Goal: Task Accomplishment & Management: Use online tool/utility

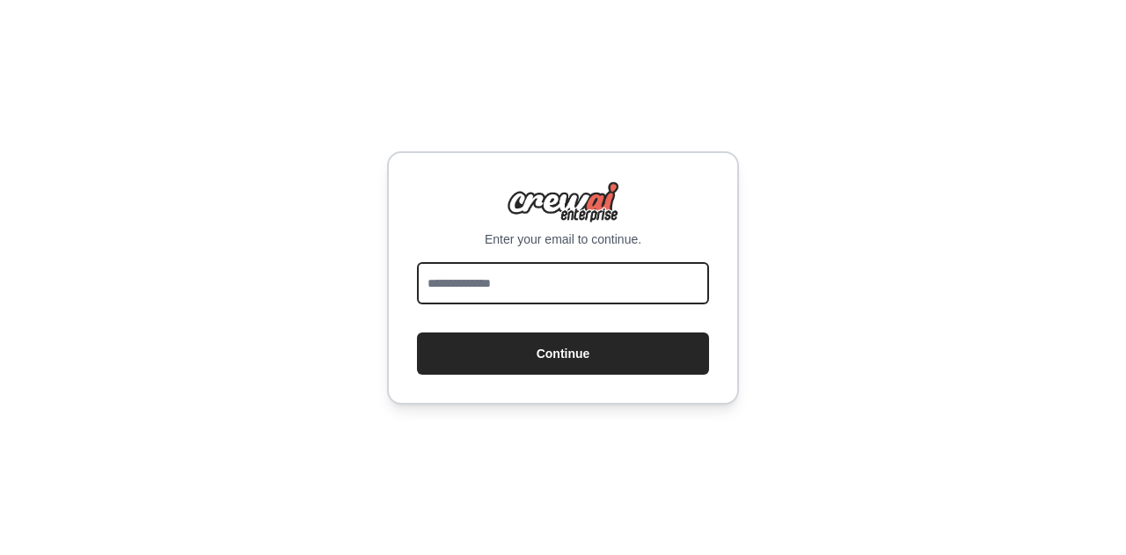
click at [588, 295] on input "email" at bounding box center [563, 283] width 292 height 42
type input "**********"
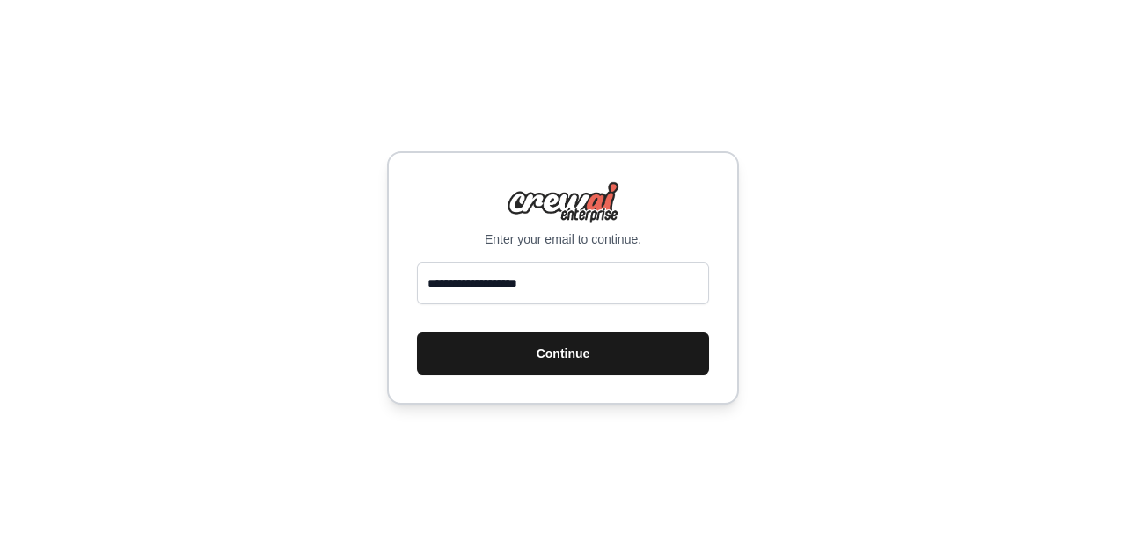
click at [558, 352] on button "Continue" at bounding box center [563, 353] width 292 height 42
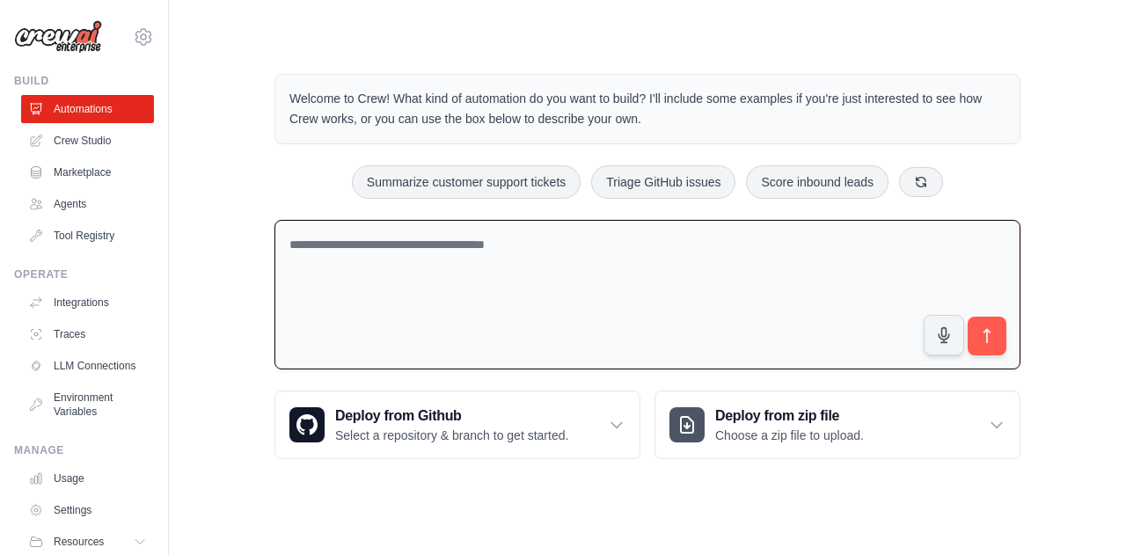
click at [543, 286] on textarea at bounding box center [647, 295] width 746 height 150
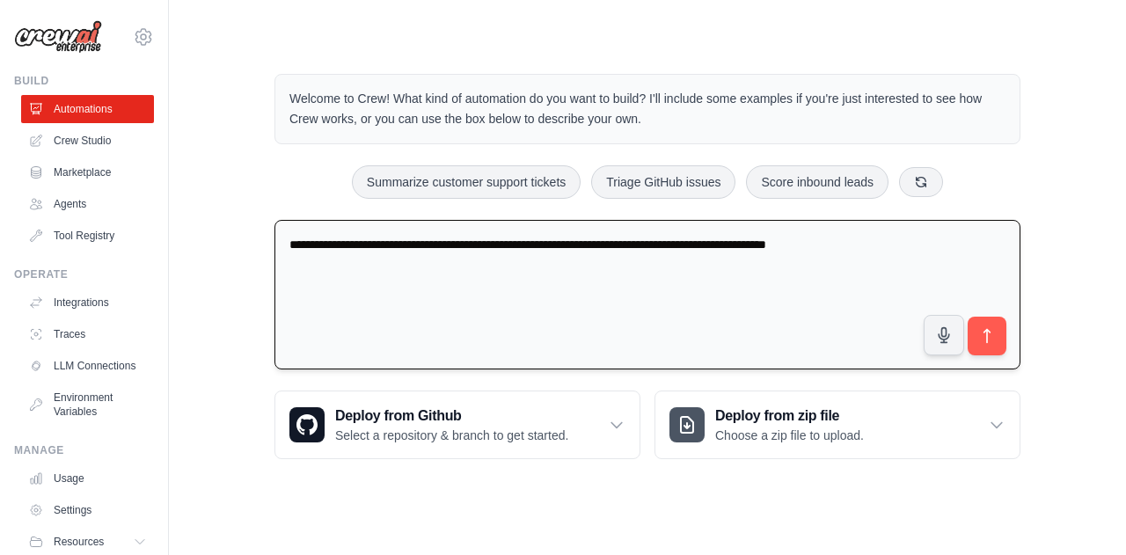
click at [944, 244] on textarea "**********" at bounding box center [647, 295] width 746 height 150
click at [756, 286] on textarea "**********" at bounding box center [647, 295] width 746 height 150
type textarea "**********"
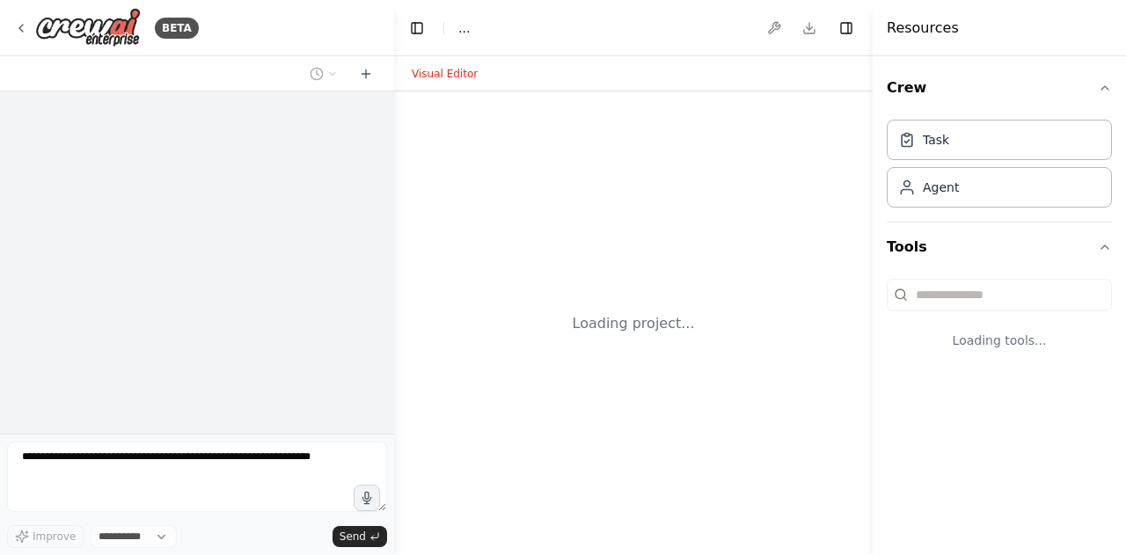
select select "****"
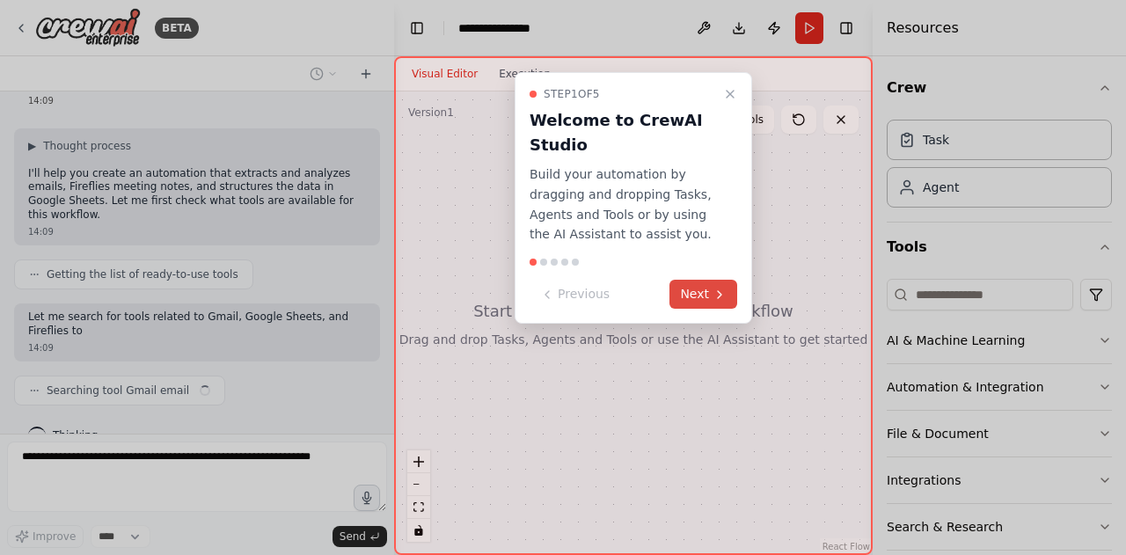
scroll to position [77, 0]
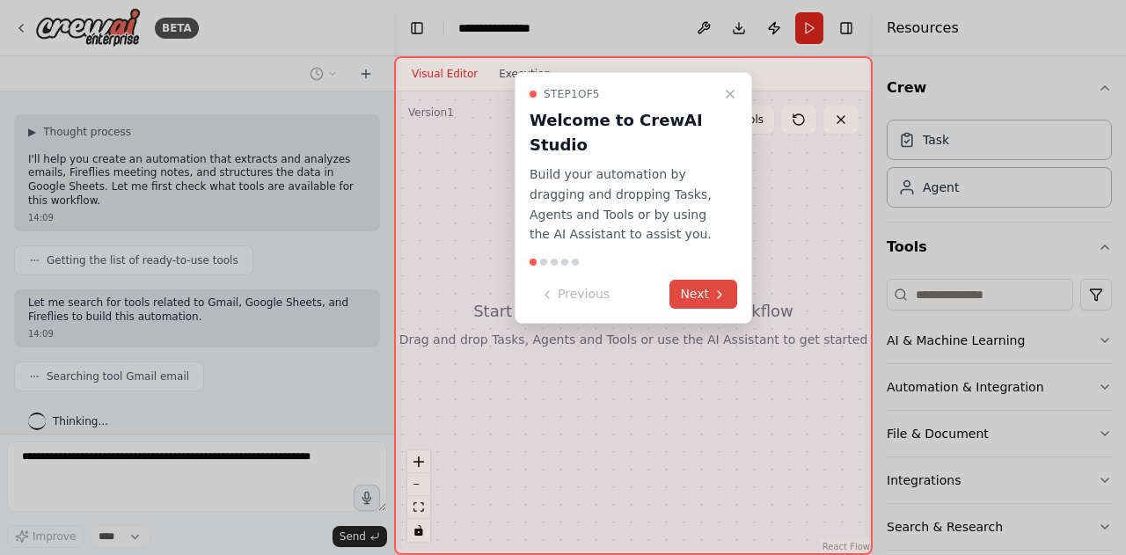
click at [712, 281] on button "Next" at bounding box center [703, 294] width 68 height 29
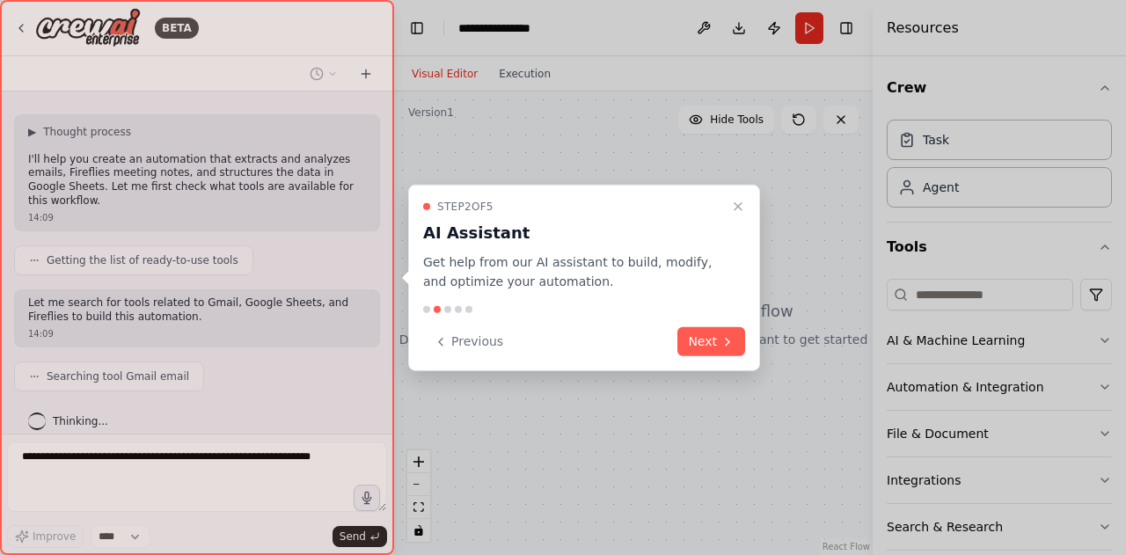
scroll to position [121, 0]
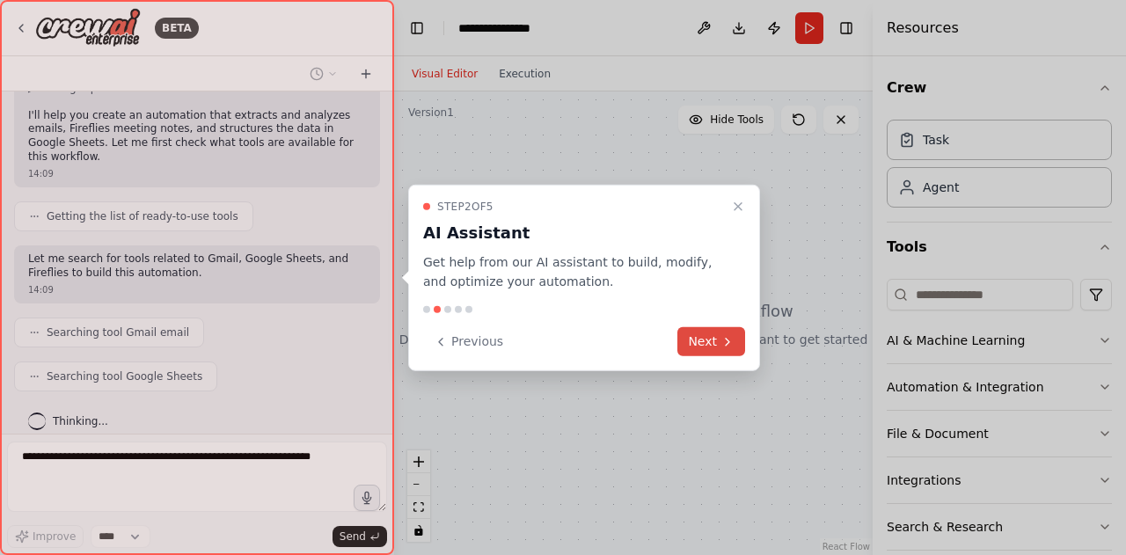
click at [708, 339] on button "Next" at bounding box center [711, 341] width 68 height 29
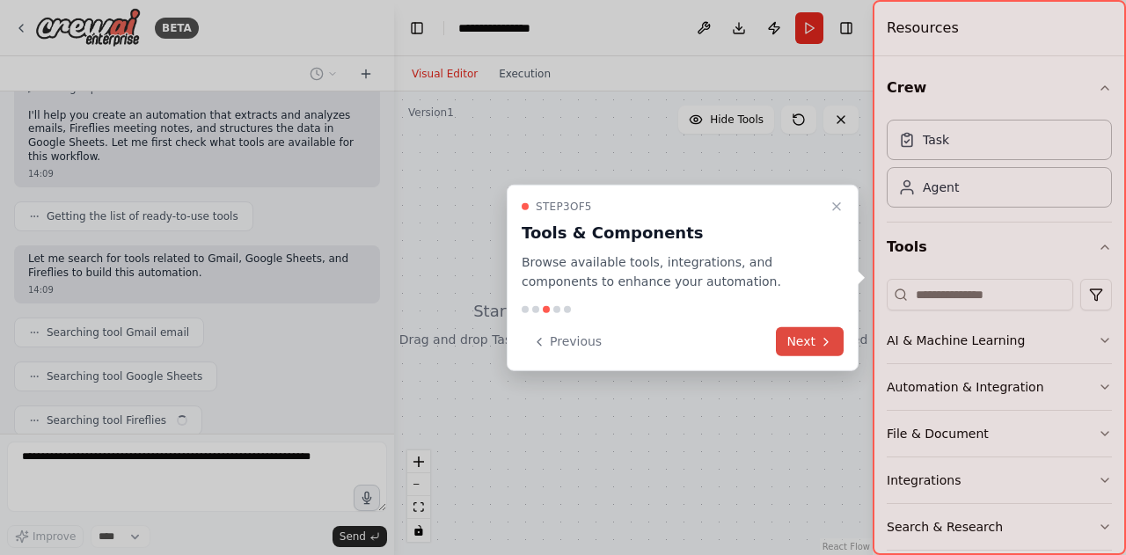
scroll to position [164, 0]
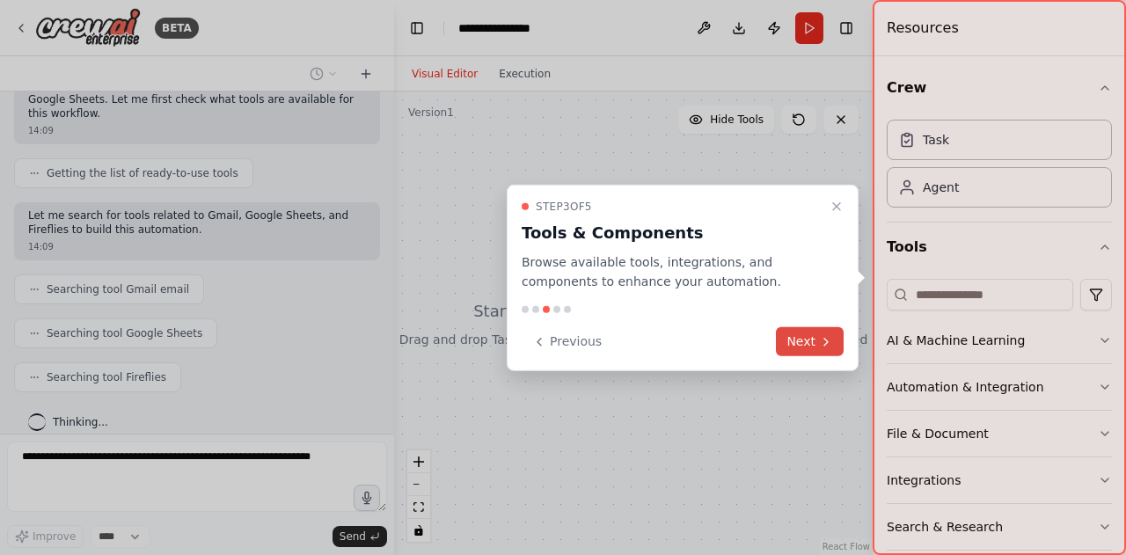
click at [816, 353] on button "Next" at bounding box center [810, 341] width 68 height 29
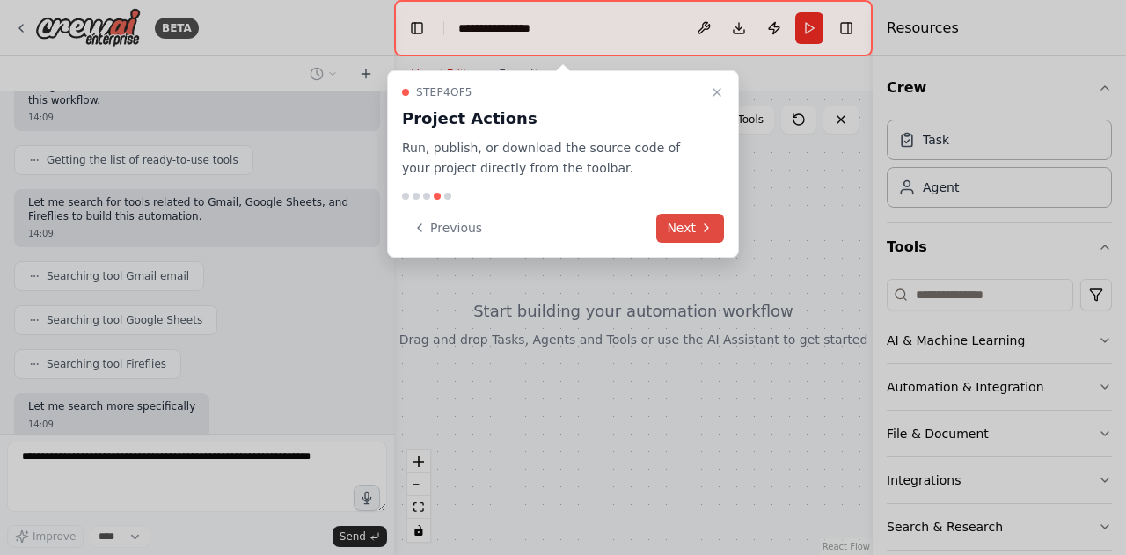
scroll to position [266, 0]
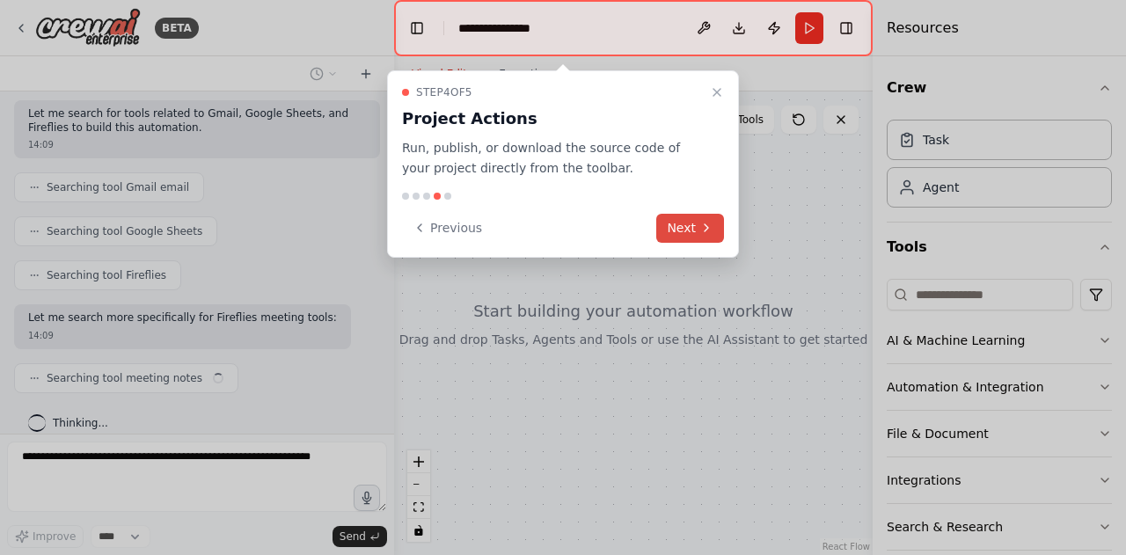
click at [689, 230] on button "Next" at bounding box center [690, 228] width 68 height 29
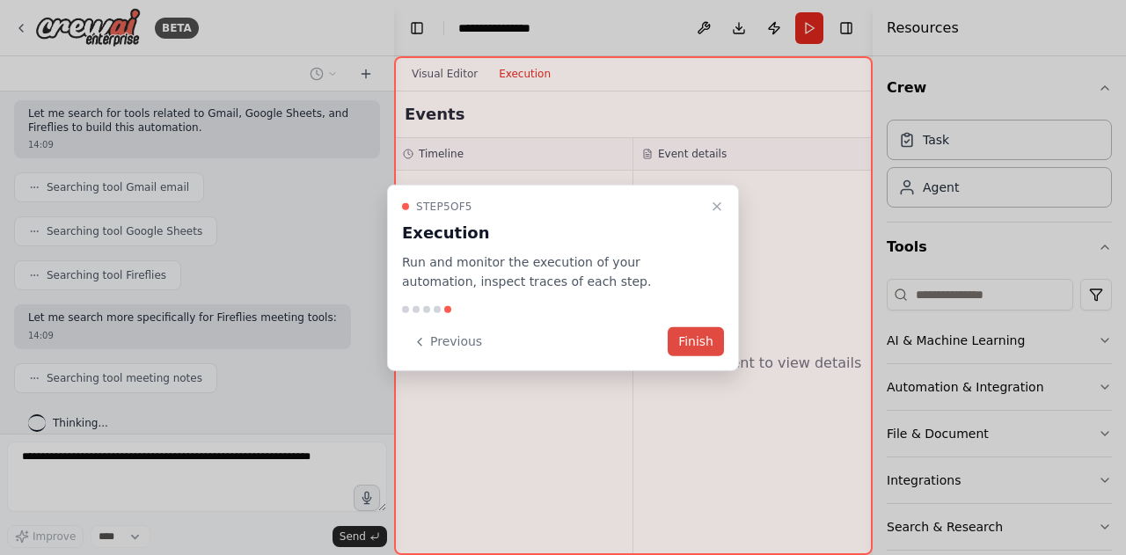
click at [707, 349] on button "Finish" at bounding box center [695, 341] width 56 height 29
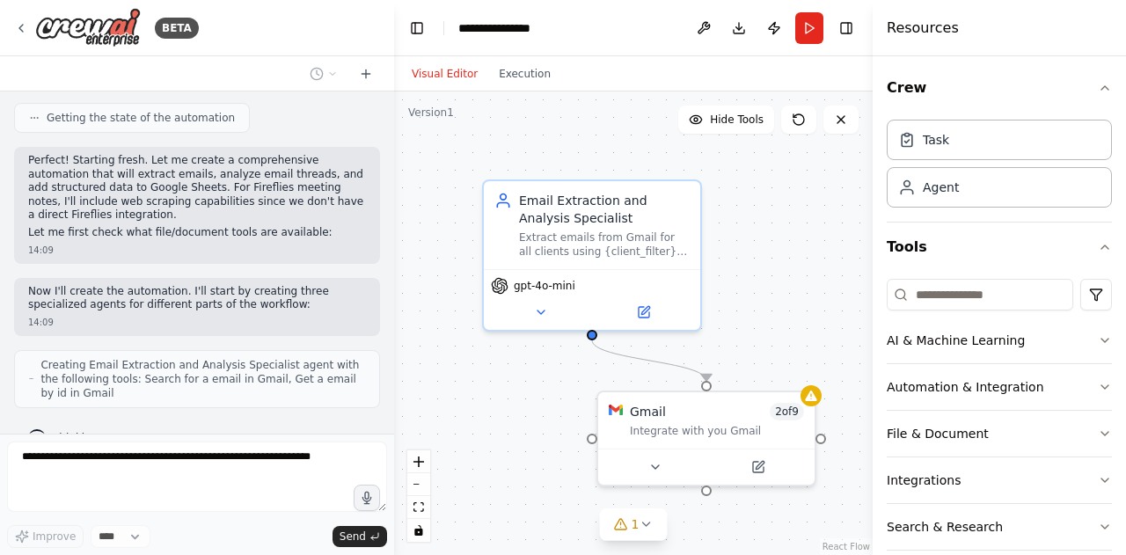
scroll to position [831, 0]
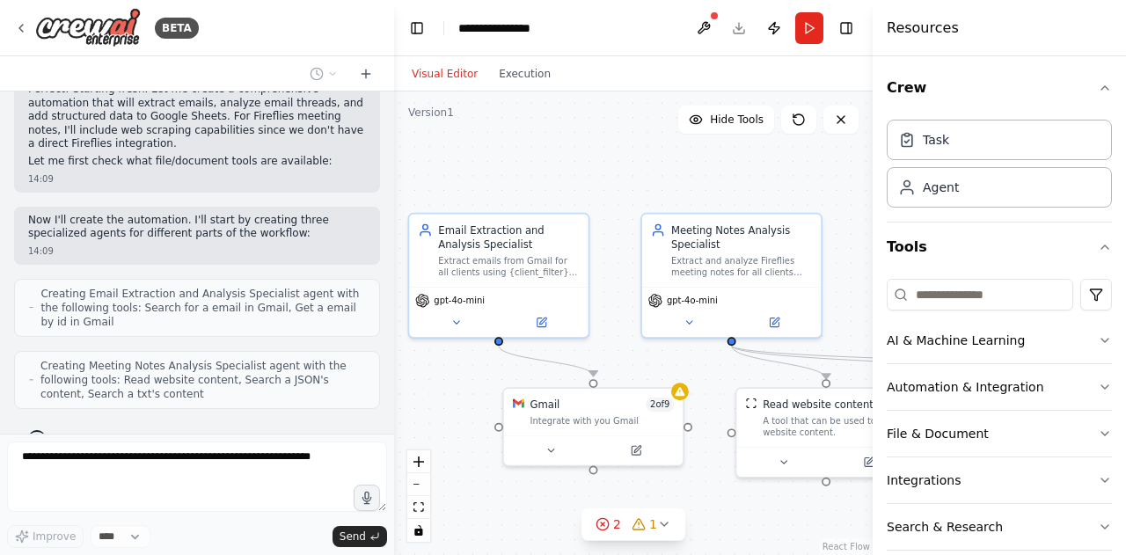
drag, startPoint x: 394, startPoint y: 400, endPoint x: 288, endPoint y: 388, distance: 106.2
click at [281, 388] on div "BETA create an automation that extracts emails and analyses the email thread an…" at bounding box center [563, 277] width 1126 height 555
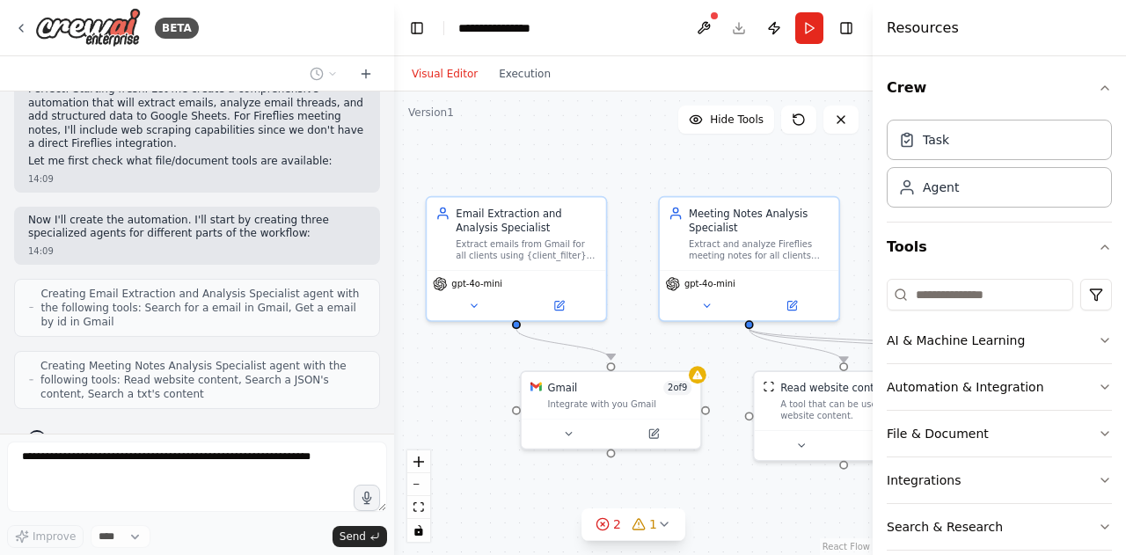
drag, startPoint x: 612, startPoint y: 179, endPoint x: 645, endPoint y: 161, distance: 37.8
click at [645, 161] on div ".deletable-edge-delete-btn { width: 20px; height: 20px; border: 0px solid #ffff…" at bounding box center [633, 322] width 478 height 463
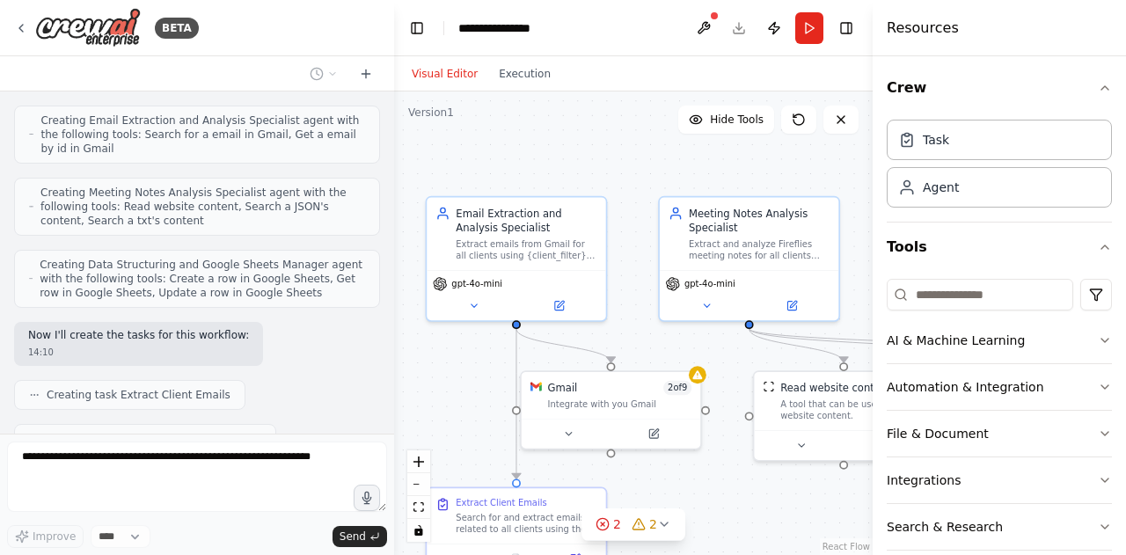
scroll to position [1048, 0]
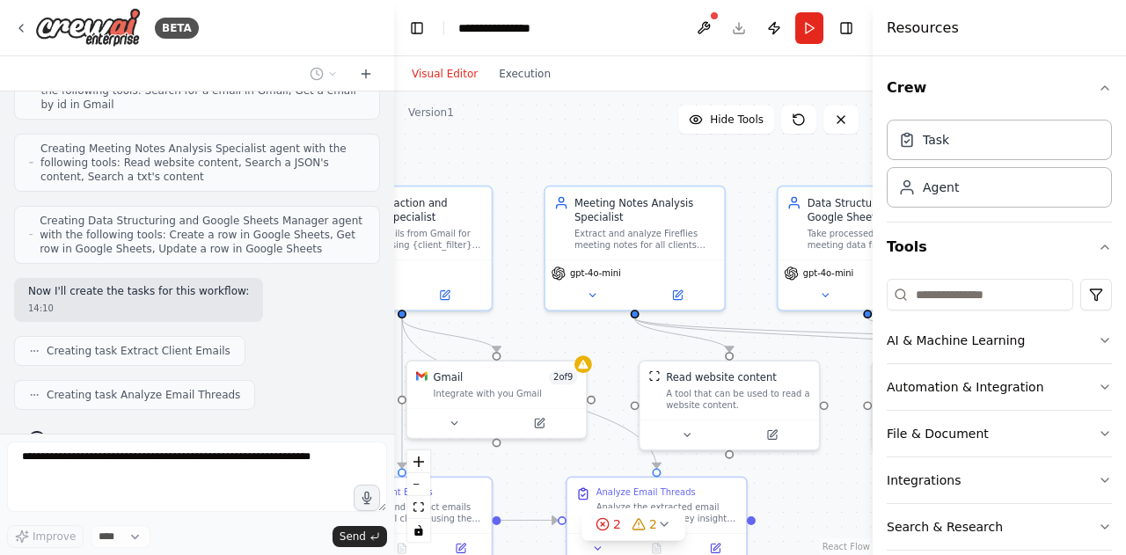
drag, startPoint x: 645, startPoint y: 161, endPoint x: 573, endPoint y: 160, distance: 72.1
click at [521, 149] on div ".deletable-edge-delete-btn { width: 20px; height: 20px; border: 0px solid #ffff…" at bounding box center [633, 322] width 478 height 463
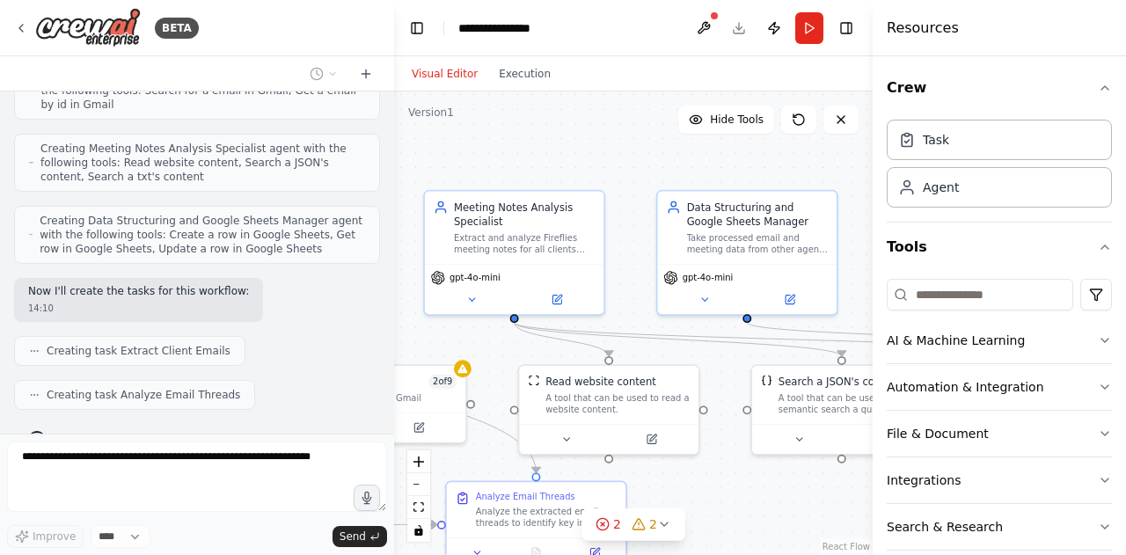
drag, startPoint x: 542, startPoint y: 177, endPoint x: 478, endPoint y: 186, distance: 64.0
click at [478, 186] on div ".deletable-edge-delete-btn { width: 20px; height: 20px; border: 0px solid #ffff…" at bounding box center [633, 322] width 478 height 463
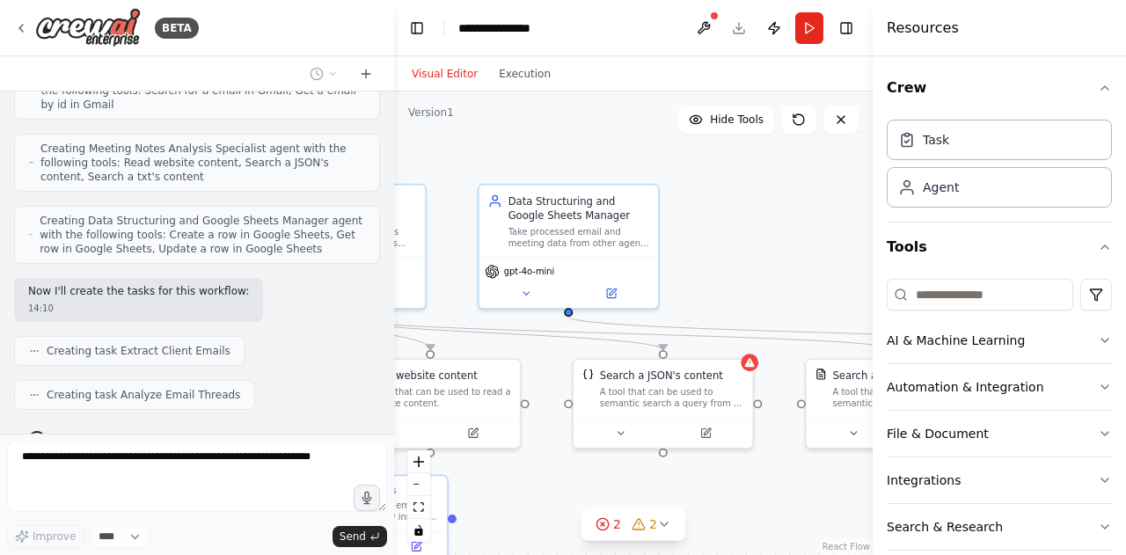
drag, startPoint x: 670, startPoint y: 153, endPoint x: 536, endPoint y: 135, distance: 134.9
click at [536, 135] on div ".deletable-edge-delete-btn { width: 20px; height: 20px; border: 0px solid #ffff…" at bounding box center [633, 322] width 478 height 463
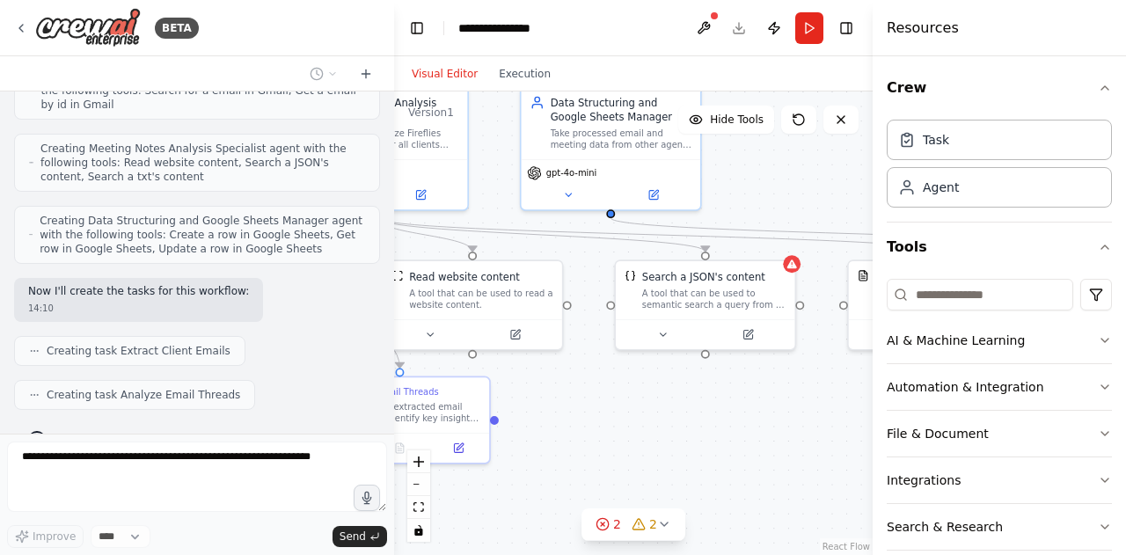
drag, startPoint x: 785, startPoint y: 251, endPoint x: 839, endPoint y: 148, distance: 116.0
click at [839, 148] on div ".deletable-edge-delete-btn { width: 20px; height: 20px; border: 0px solid #ffff…" at bounding box center [633, 322] width 478 height 463
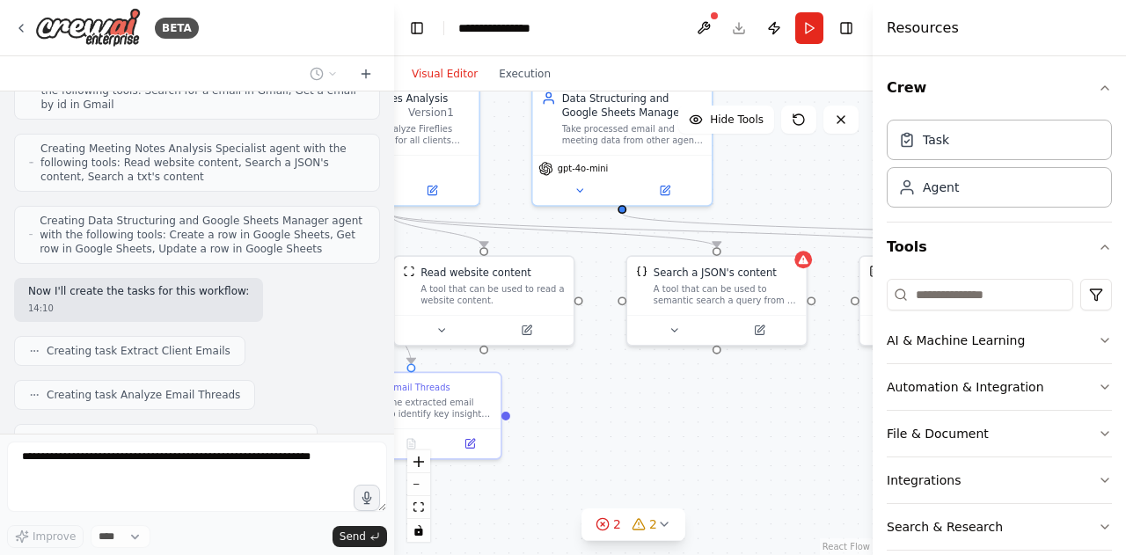
scroll to position [1091, 0]
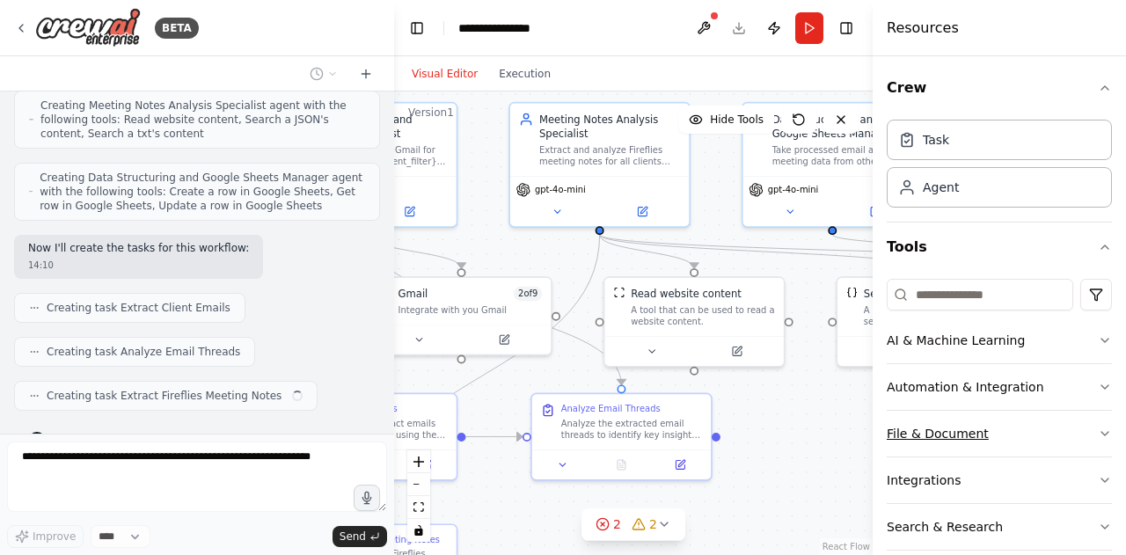
drag, startPoint x: 698, startPoint y: 423, endPoint x: 908, endPoint y: 434, distance: 210.5
click at [907, 434] on div "BETA create an automation that extracts emails and analyses the email thread an…" at bounding box center [563, 277] width 1126 height 555
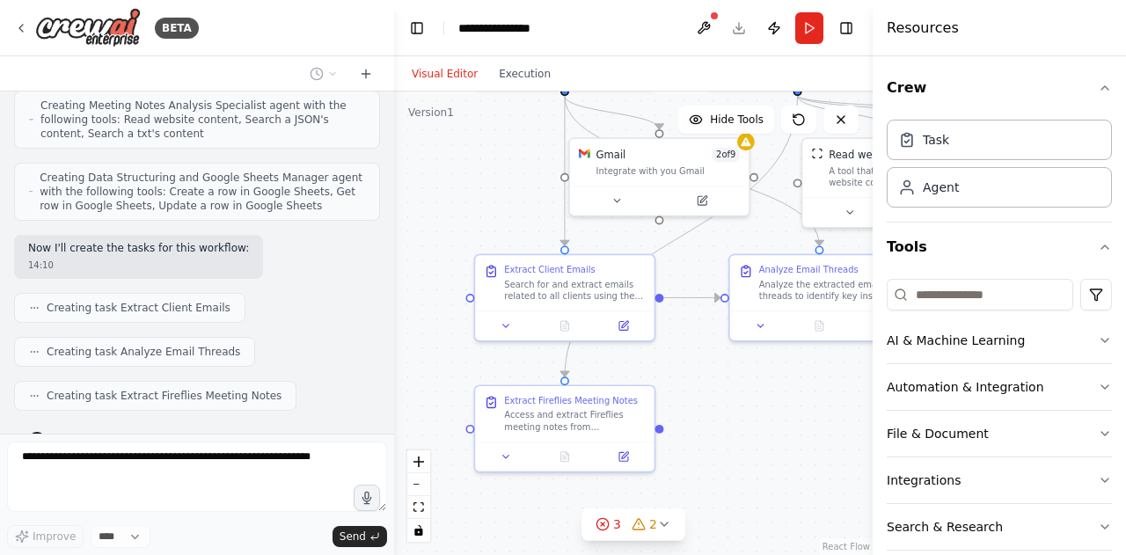
drag, startPoint x: 562, startPoint y: 493, endPoint x: 711, endPoint y: 356, distance: 202.9
click at [711, 356] on div ".deletable-edge-delete-btn { width: 20px; height: 20px; border: 0px solid #ffff…" at bounding box center [633, 322] width 478 height 463
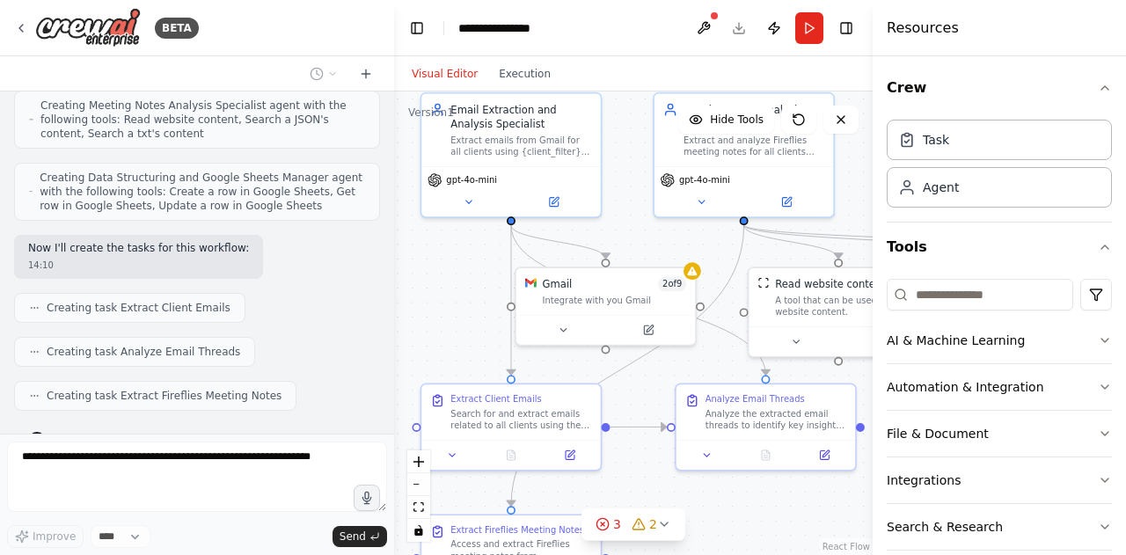
scroll to position [1134, 0]
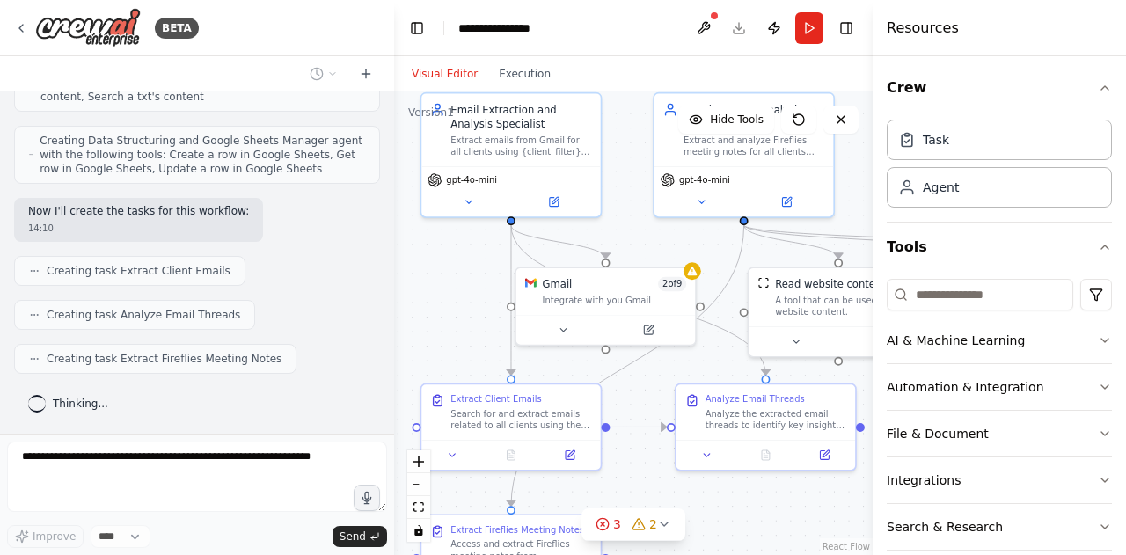
drag, startPoint x: 711, startPoint y: 356, endPoint x: 652, endPoint y: 500, distance: 155.8
click at [652, 500] on div ".deletable-edge-delete-btn { width: 20px; height: 20px; border: 0px solid #ffff…" at bounding box center [633, 322] width 478 height 463
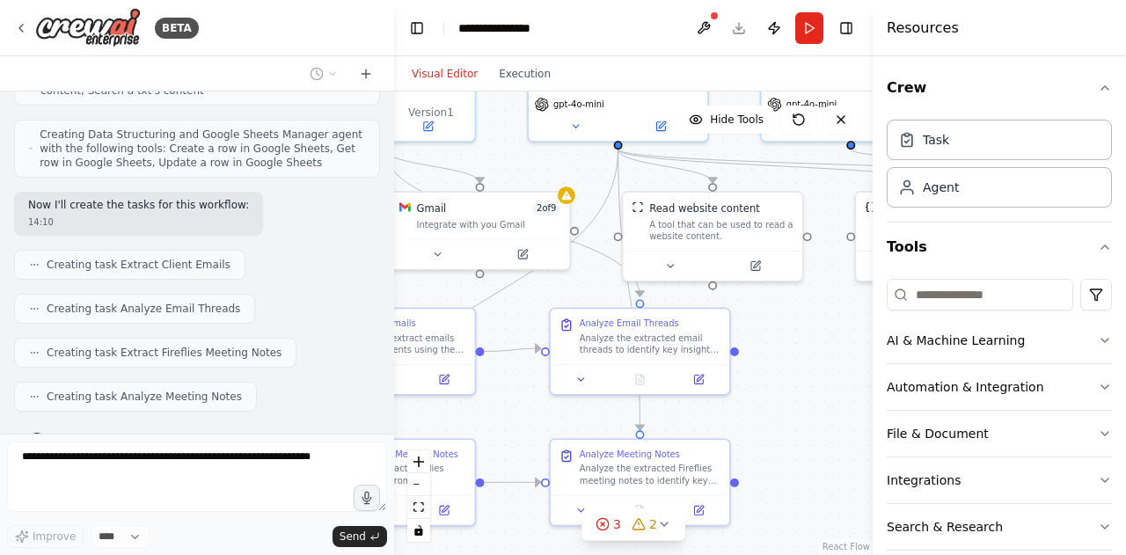
drag, startPoint x: 626, startPoint y: 470, endPoint x: 516, endPoint y: 390, distance: 136.0
click at [516, 390] on div ".deletable-edge-delete-btn { width: 20px; height: 20px; border: 0px solid #ffff…" at bounding box center [633, 322] width 478 height 463
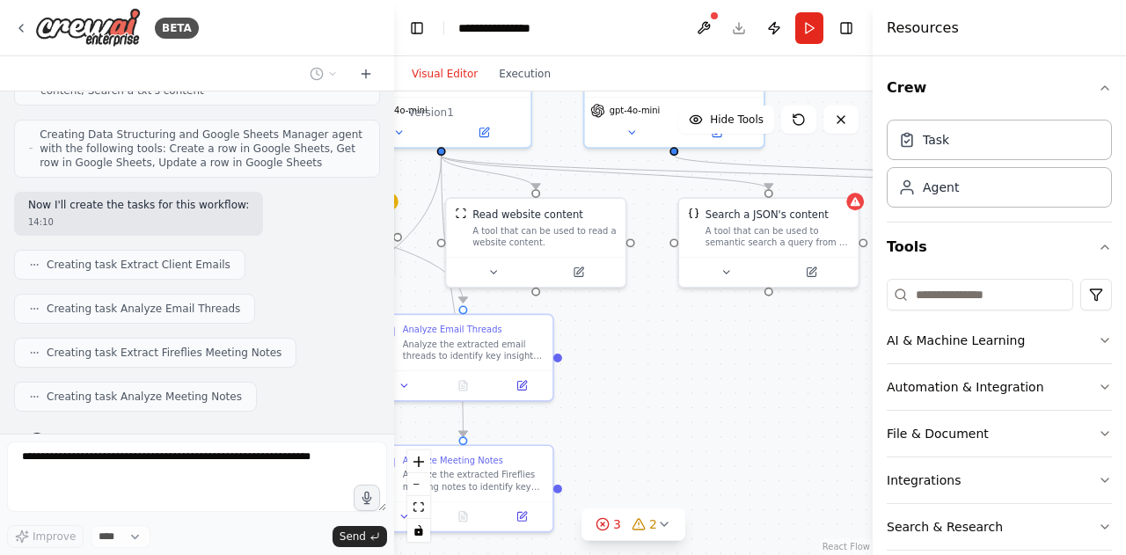
drag, startPoint x: 719, startPoint y: 414, endPoint x: 603, endPoint y: 432, distance: 117.4
click at [602, 429] on div ".deletable-edge-delete-btn { width: 20px; height: 20px; border: 0px solid #ffff…" at bounding box center [633, 322] width 478 height 463
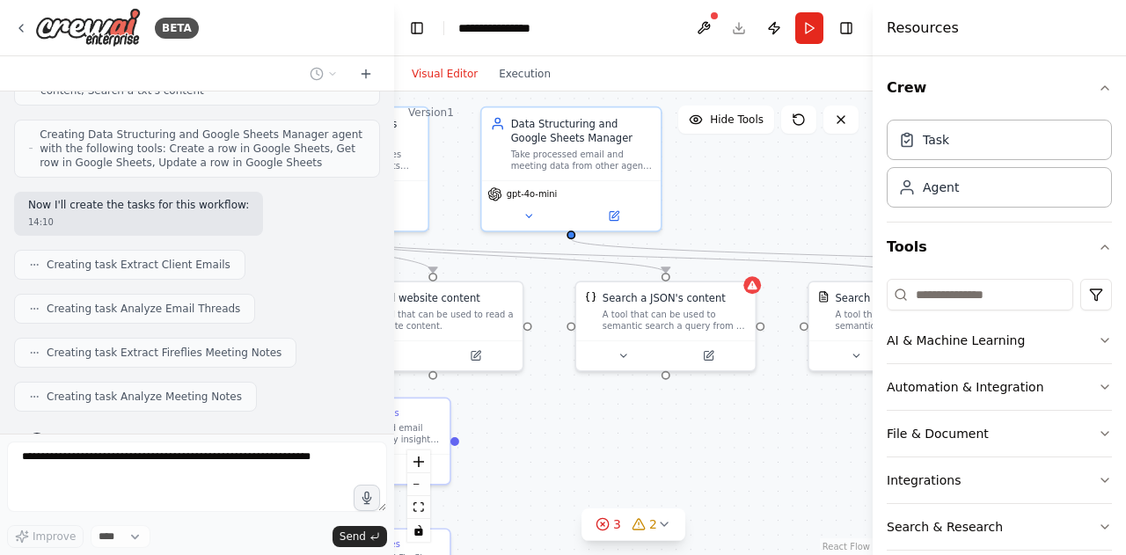
drag, startPoint x: 812, startPoint y: 384, endPoint x: 702, endPoint y: 460, distance: 133.4
click at [702, 460] on div ".deletable-edge-delete-btn { width: 20px; height: 20px; border: 0px solid #ffff…" at bounding box center [633, 322] width 478 height 463
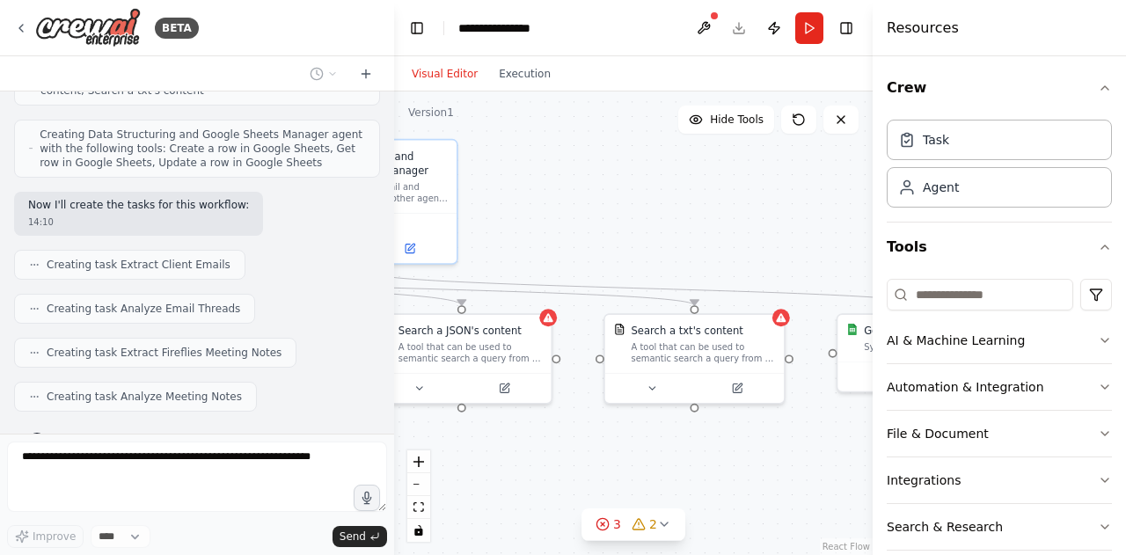
drag, startPoint x: 739, startPoint y: 442, endPoint x: 605, endPoint y: 471, distance: 136.8
click at [605, 471] on div ".deletable-edge-delete-btn { width: 20px; height: 20px; border: 0px solid #ffff…" at bounding box center [633, 322] width 478 height 463
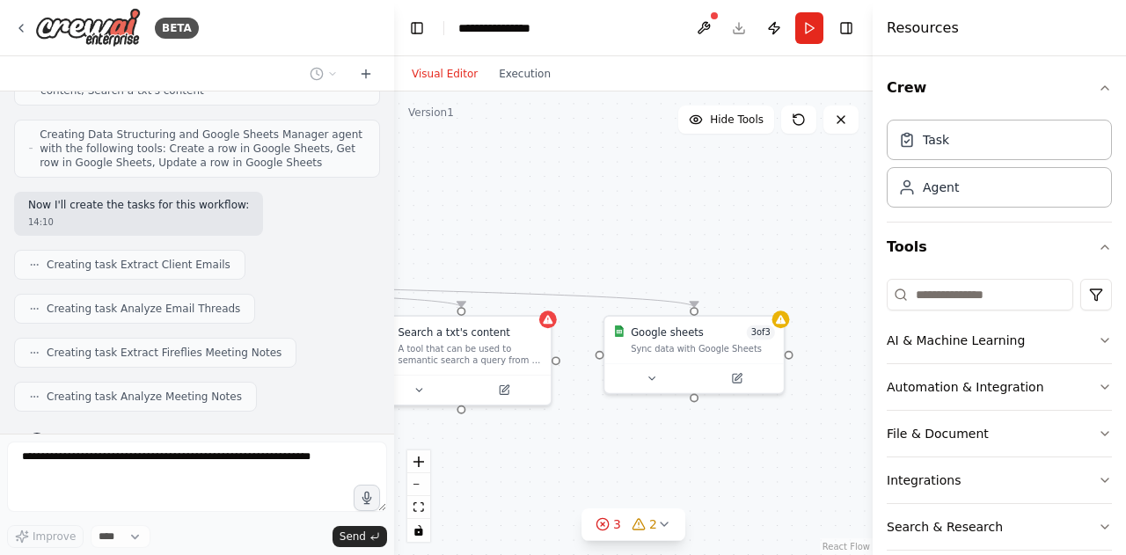
drag, startPoint x: 735, startPoint y: 456, endPoint x: 507, endPoint y: 456, distance: 227.8
click at [498, 458] on div ".deletable-edge-delete-btn { width: 20px; height: 20px; border: 0px solid #ffff…" at bounding box center [633, 322] width 478 height 463
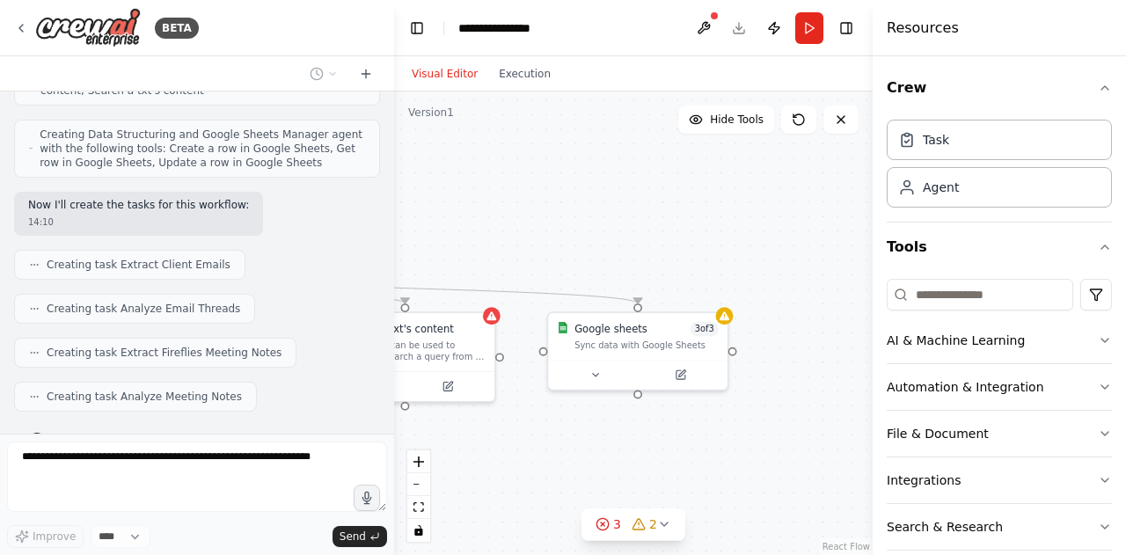
drag, startPoint x: 663, startPoint y: 442, endPoint x: 703, endPoint y: 435, distance: 40.2
click at [700, 435] on div ".deletable-edge-delete-btn { width: 20px; height: 20px; border: 0px solid #ffff…" at bounding box center [633, 322] width 478 height 463
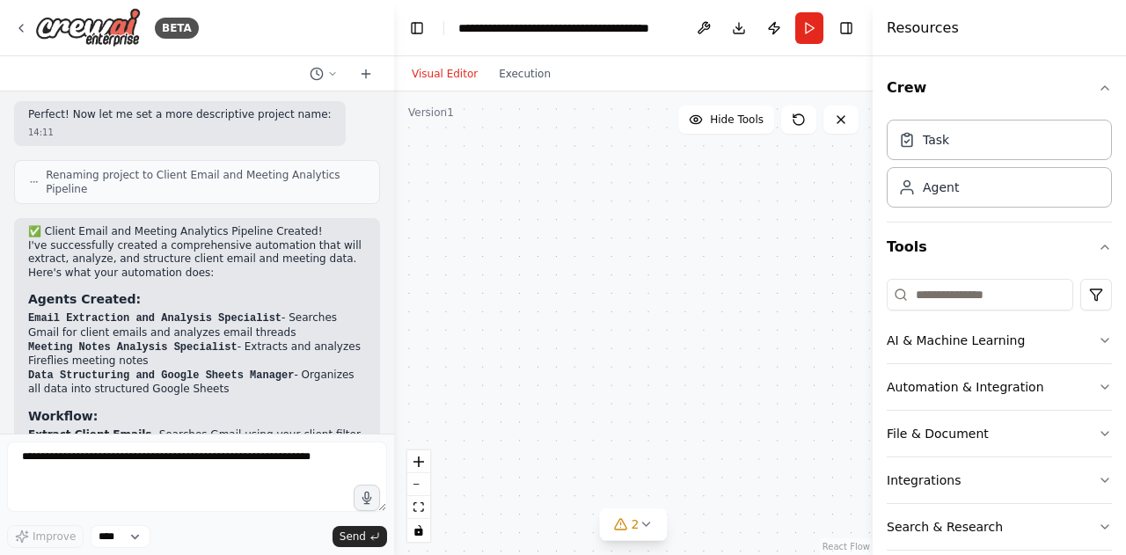
drag, startPoint x: 580, startPoint y: 308, endPoint x: 568, endPoint y: 416, distance: 108.9
click at [579, 430] on div ".deletable-edge-delete-btn { width: 20px; height: 20px; border: 0px solid #ffff…" at bounding box center [633, 322] width 478 height 463
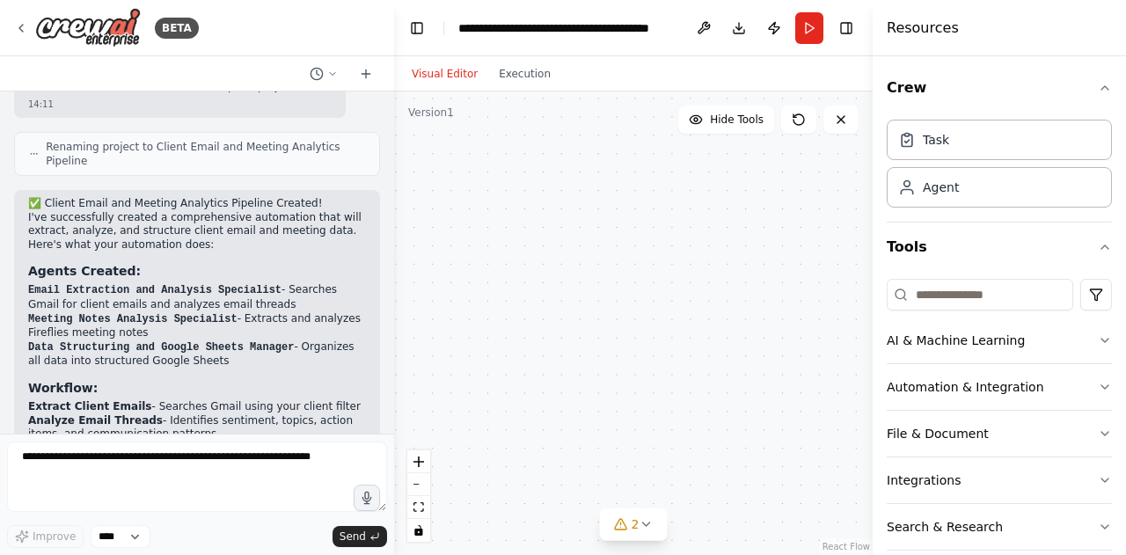
click at [730, 344] on div ".deletable-edge-delete-btn { width: 20px; height: 20px; border: 0px solid #ffff…" at bounding box center [633, 322] width 478 height 463
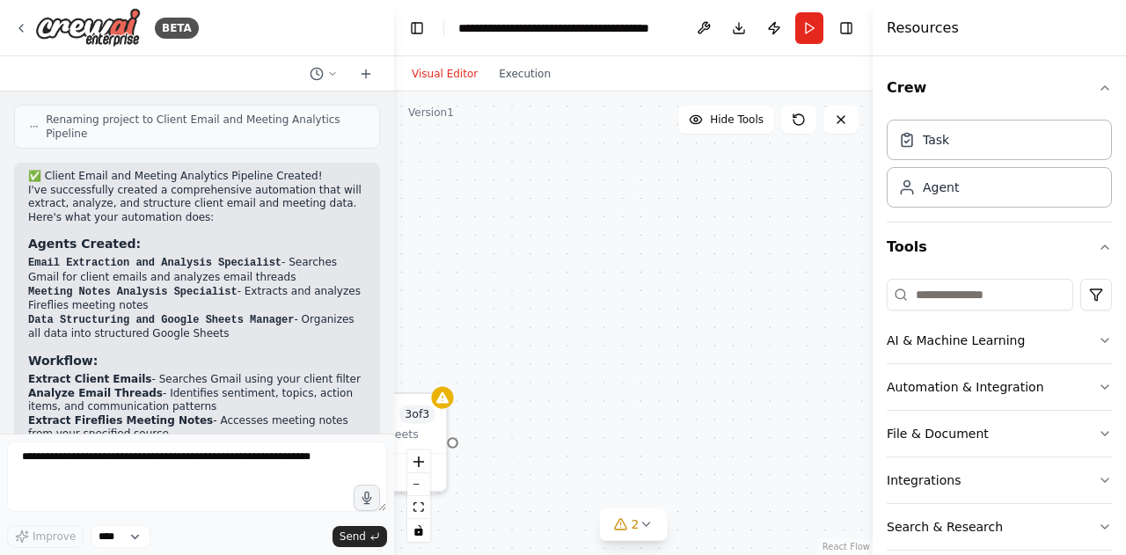
drag, startPoint x: 580, startPoint y: 335, endPoint x: 783, endPoint y: 338, distance: 202.3
click at [717, 342] on div ".deletable-edge-delete-btn { width: 20px; height: 20px; border: 0px solid #ffff…" at bounding box center [633, 322] width 478 height 463
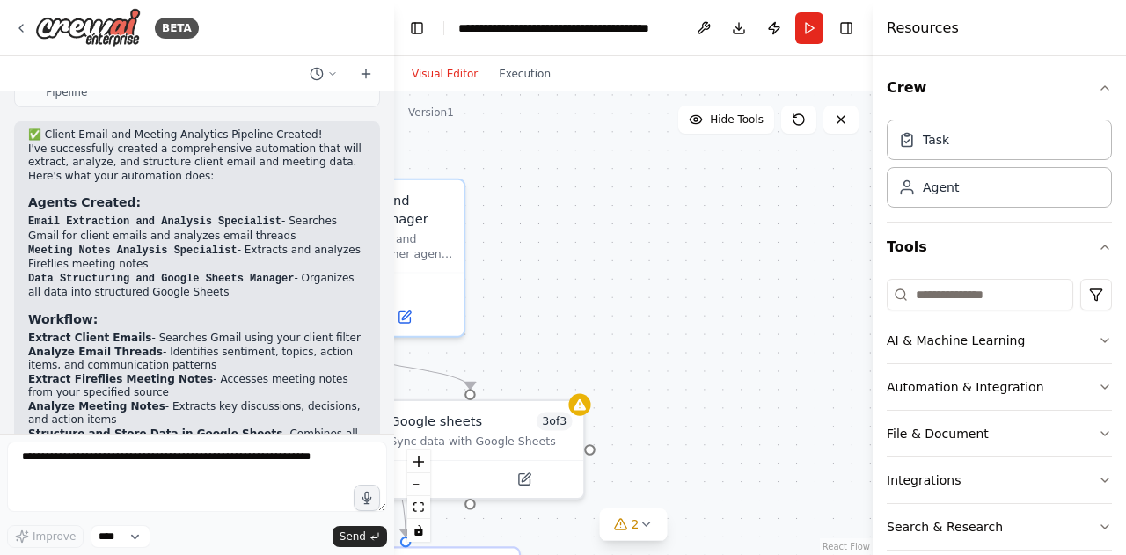
drag, startPoint x: 598, startPoint y: 349, endPoint x: 833, endPoint y: 296, distance: 240.6
click at [811, 305] on div ".deletable-edge-delete-btn { width: 20px; height: 20px; border: 0px solid #ffff…" at bounding box center [633, 322] width 478 height 463
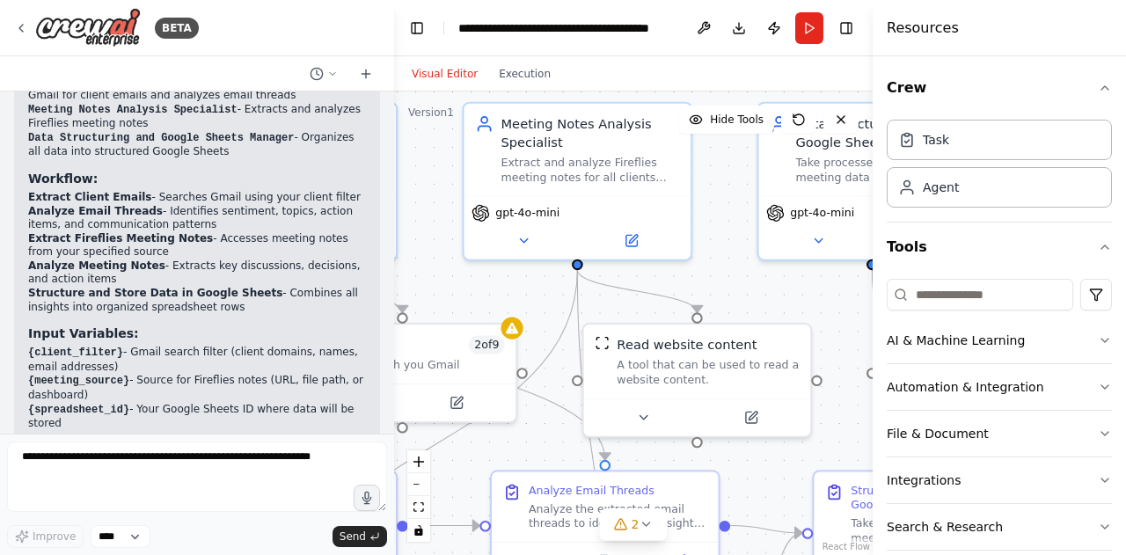
drag, startPoint x: 528, startPoint y: 318, endPoint x: 783, endPoint y: 280, distance: 257.9
click at [783, 280] on div ".deletable-edge-delete-btn { width: 20px; height: 20px; border: 0px solid #ffff…" at bounding box center [633, 322] width 478 height 463
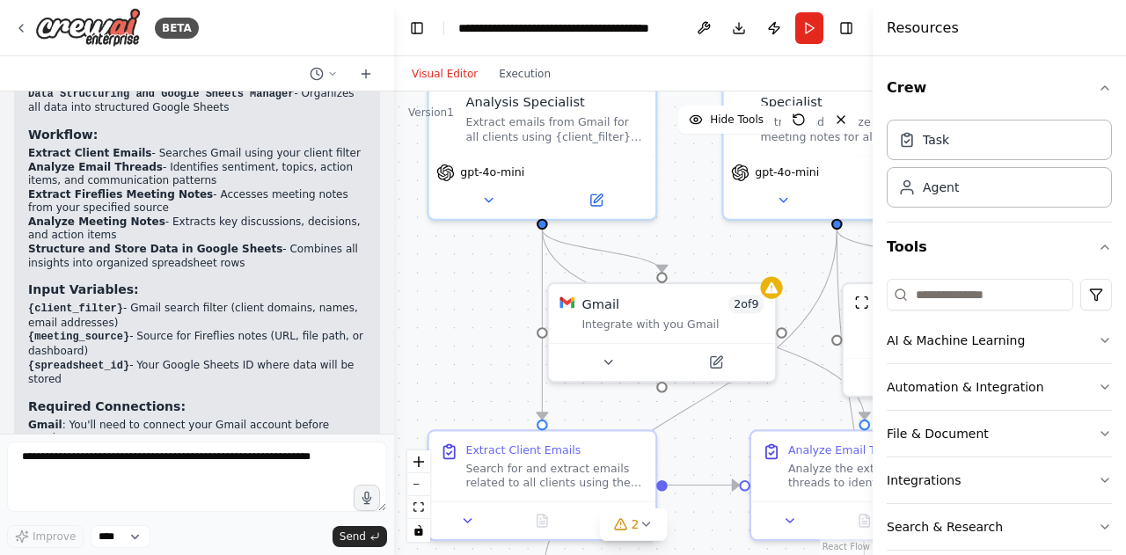
drag, startPoint x: 577, startPoint y: 297, endPoint x: 787, endPoint y: 259, distance: 213.7
click at [787, 258] on div ".deletable-edge-delete-btn { width: 20px; height: 20px; border: 0px solid #ffff…" at bounding box center [633, 322] width 478 height 463
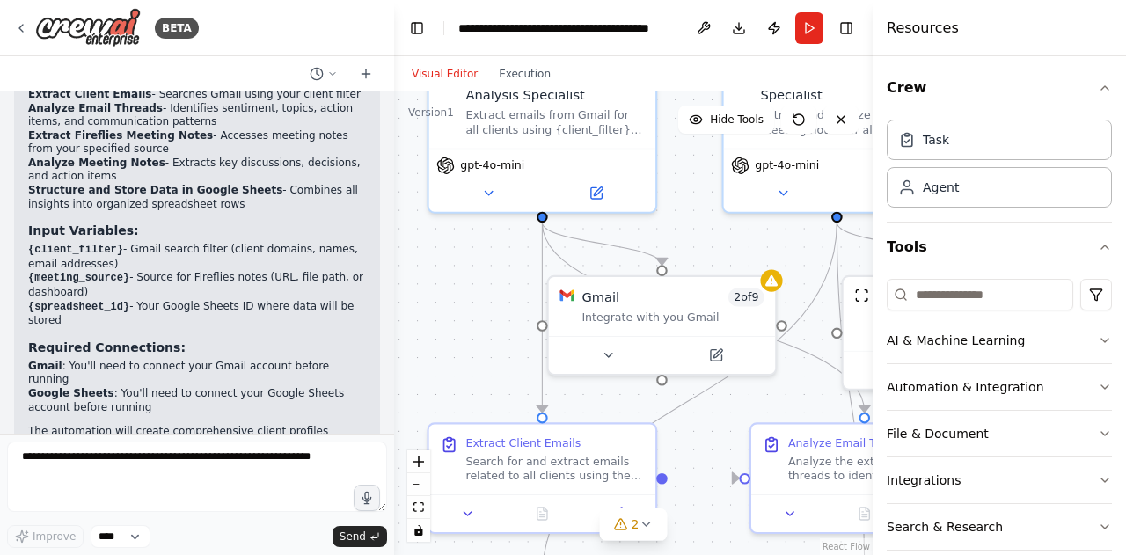
click at [476, 267] on div ".deletable-edge-delete-btn { width: 20px; height: 20px; border: 0px solid #ffff…" at bounding box center [633, 322] width 478 height 463
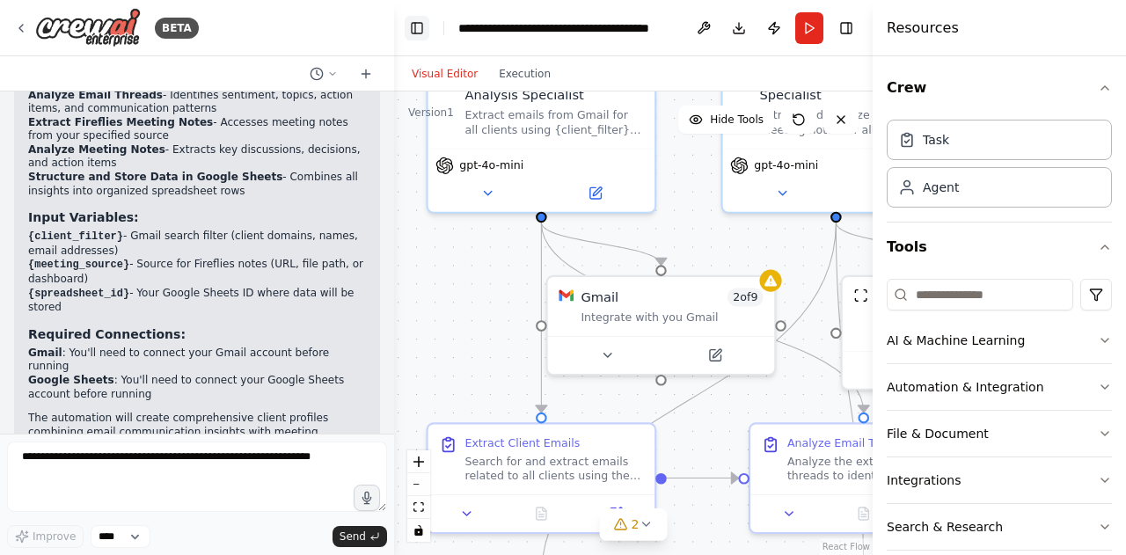
click at [421, 27] on button "Toggle Left Sidebar" at bounding box center [417, 28] width 25 height 25
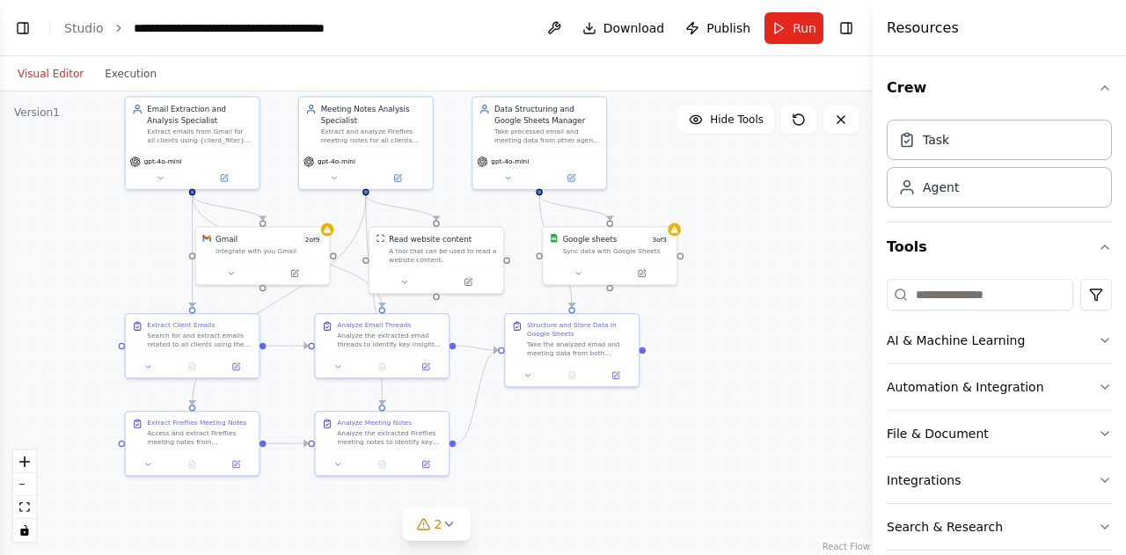
drag, startPoint x: 66, startPoint y: 314, endPoint x: 67, endPoint y: 295, distance: 18.5
click at [67, 295] on div ".deletable-edge-delete-btn { width: 20px; height: 20px; border: 0px solid #ffff…" at bounding box center [436, 322] width 872 height 463
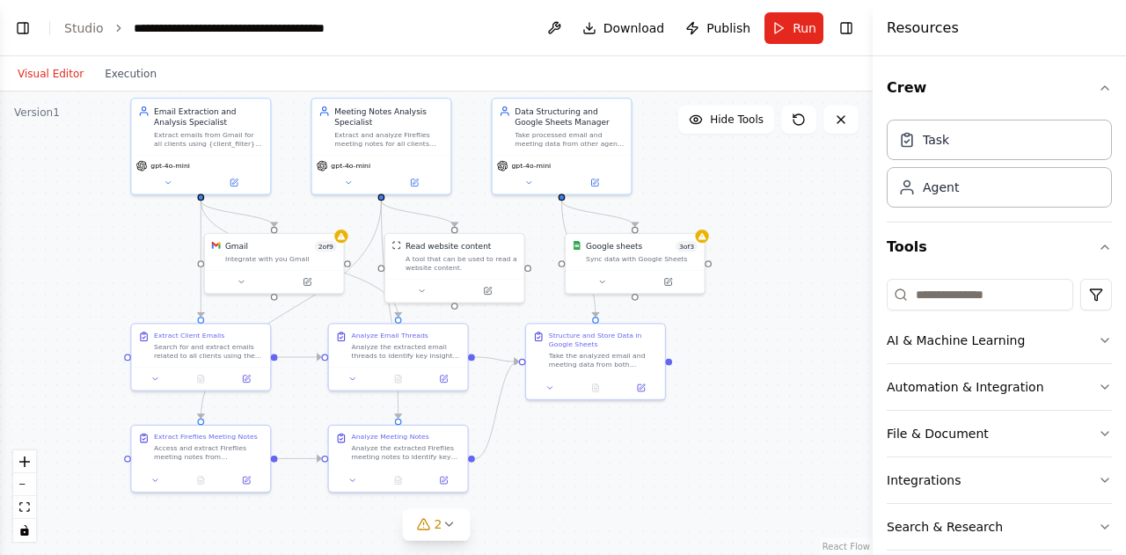
drag, startPoint x: 67, startPoint y: 295, endPoint x: 67, endPoint y: 270, distance: 25.5
click at [67, 270] on div ".deletable-edge-delete-btn { width: 20px; height: 20px; border: 0px solid #ffff…" at bounding box center [436, 322] width 872 height 463
